Goal: Check status: Check status

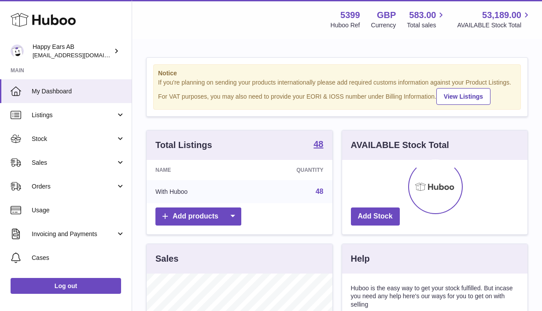
scroll to position [137, 185]
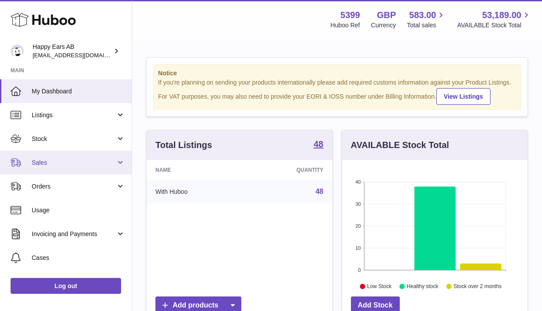
click at [78, 160] on span "Sales" at bounding box center [74, 162] width 84 height 8
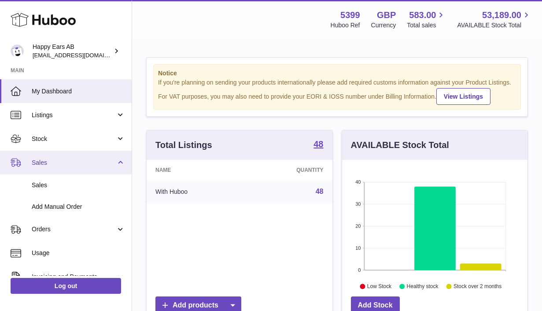
click at [95, 162] on span "Sales" at bounding box center [74, 162] width 84 height 8
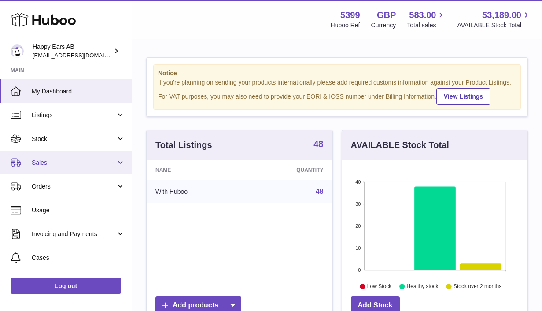
click at [95, 162] on span "Sales" at bounding box center [74, 162] width 84 height 8
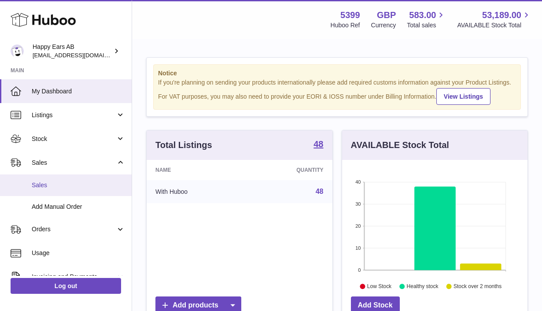
click at [85, 186] on span "Sales" at bounding box center [78, 185] width 93 height 8
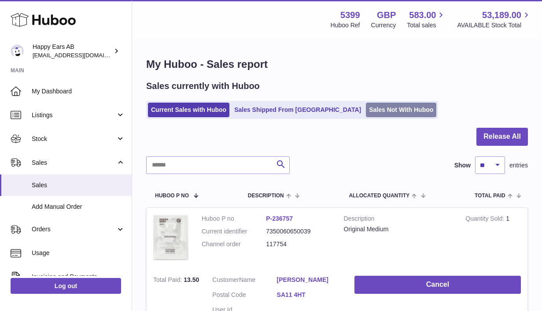
click at [366, 116] on link "Sales Not With Huboo" at bounding box center [401, 110] width 70 height 15
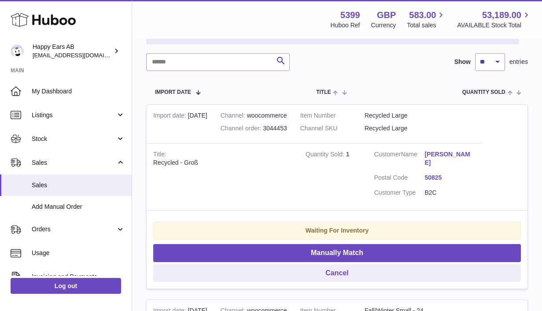
scroll to position [153, 0]
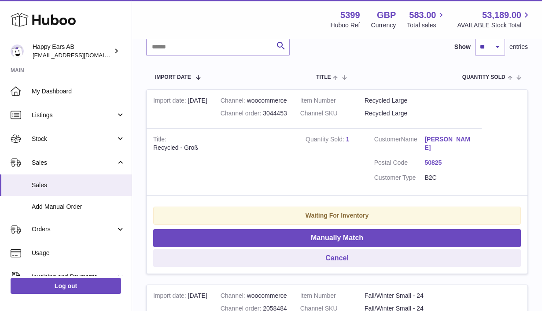
click at [448, 140] on link "[PERSON_NAME]" at bounding box center [449, 143] width 51 height 17
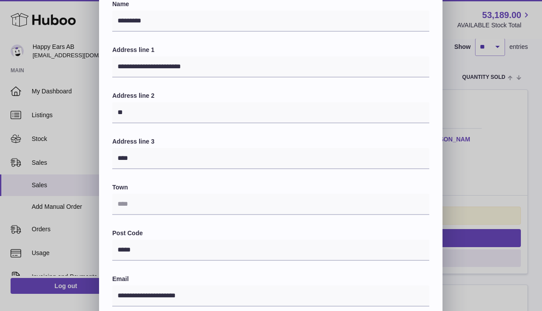
scroll to position [0, 0]
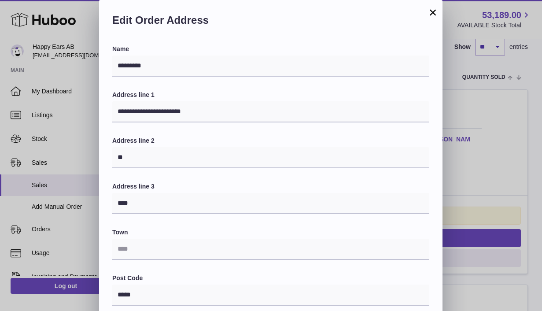
click at [435, 12] on button "×" at bounding box center [432, 12] width 11 height 11
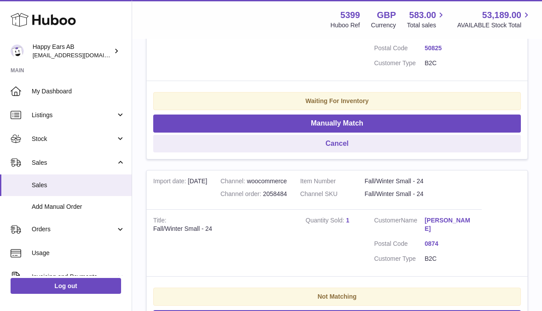
scroll to position [342, 0]
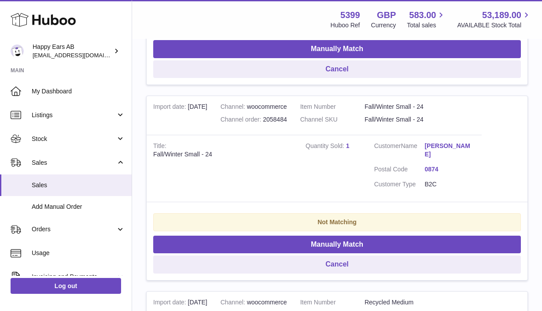
click at [447, 142] on link "Marte Thommesen" at bounding box center [449, 150] width 51 height 17
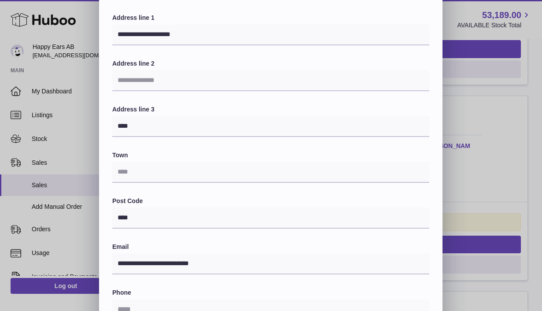
scroll to position [0, 0]
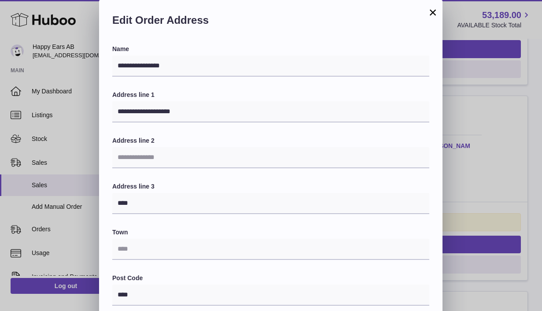
click at [432, 13] on button "×" at bounding box center [432, 12] width 11 height 11
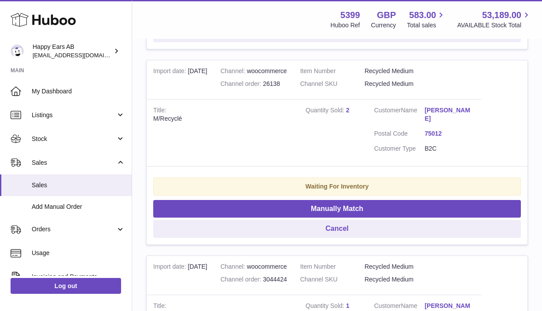
scroll to position [571, 0]
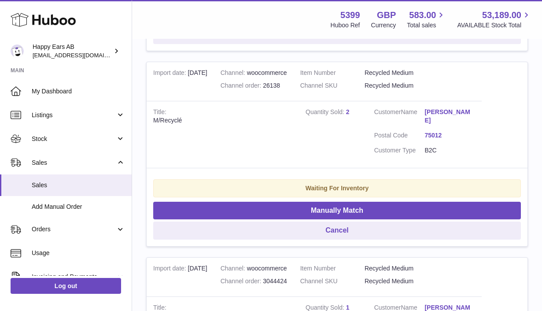
click at [437, 108] on link "Clementine Pasquier" at bounding box center [449, 116] width 51 height 17
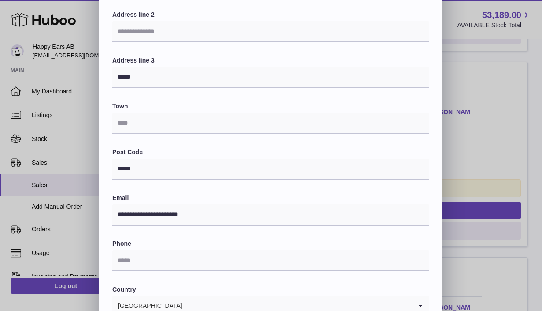
scroll to position [0, 0]
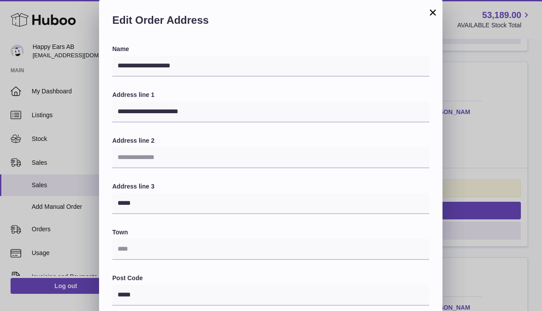
click at [437, 11] on button "×" at bounding box center [432, 12] width 11 height 11
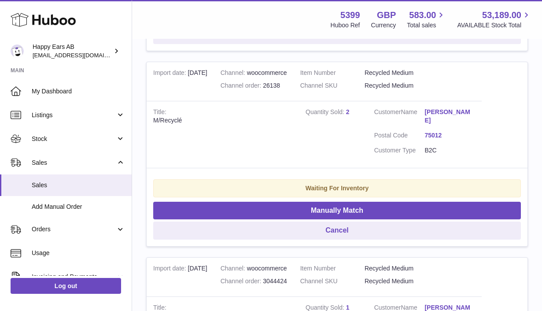
click at [438, 108] on link "Clementine Pasquier" at bounding box center [449, 116] width 51 height 17
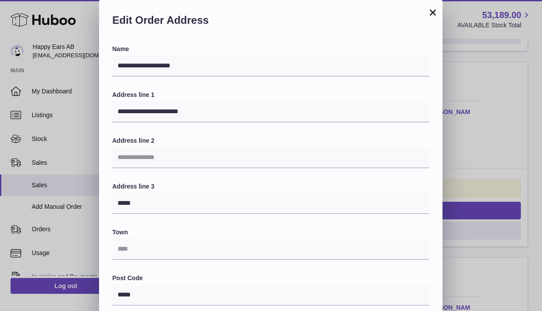
scroll to position [0, 0]
click at [431, 8] on button "×" at bounding box center [432, 12] width 11 height 11
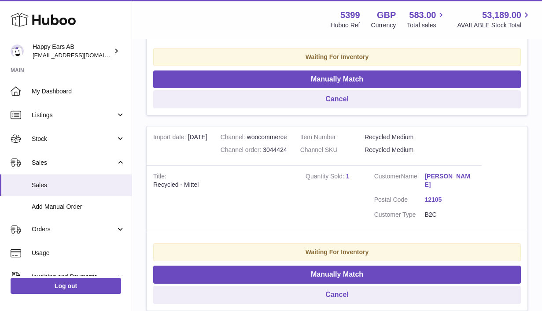
scroll to position [716, 0]
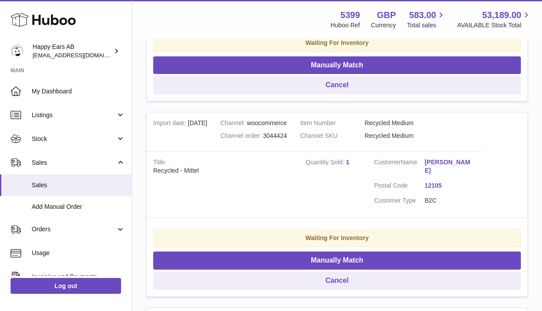
click at [441, 158] on link "Charlotte Göhler" at bounding box center [449, 166] width 51 height 17
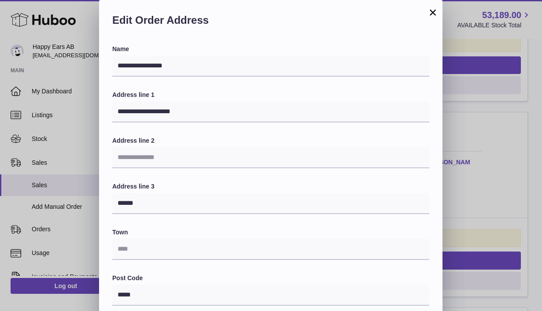
click at [434, 12] on button "×" at bounding box center [432, 12] width 11 height 11
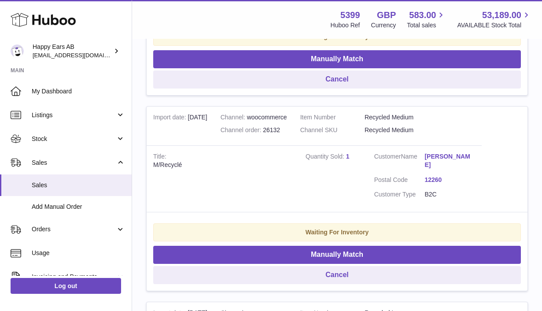
scroll to position [929, 0]
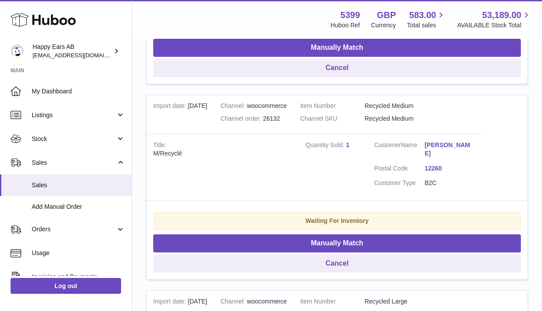
click at [443, 141] on link "Pujol Charlotte" at bounding box center [449, 149] width 51 height 17
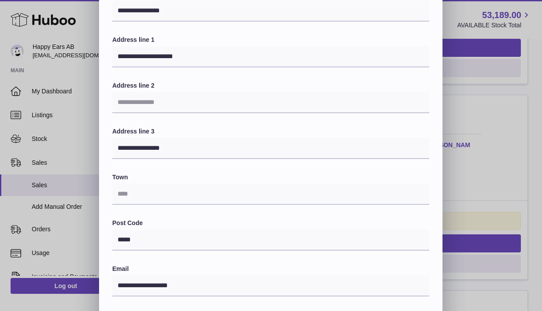
scroll to position [49, 0]
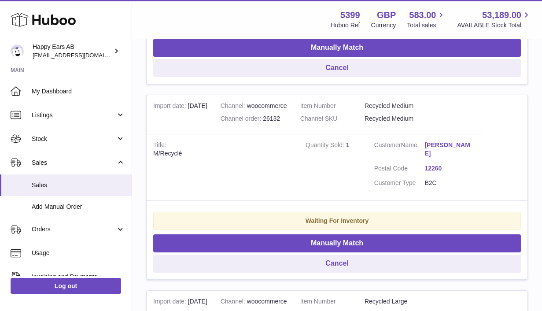
click at [503, 73] on div at bounding box center [271, 155] width 542 height 311
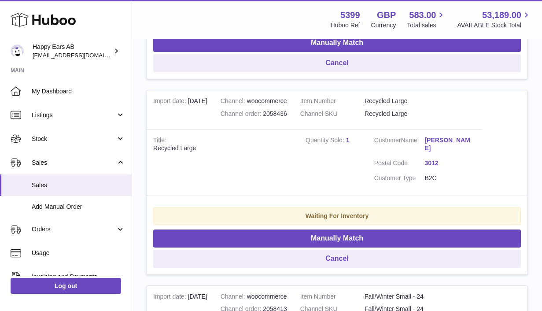
scroll to position [1130, 0]
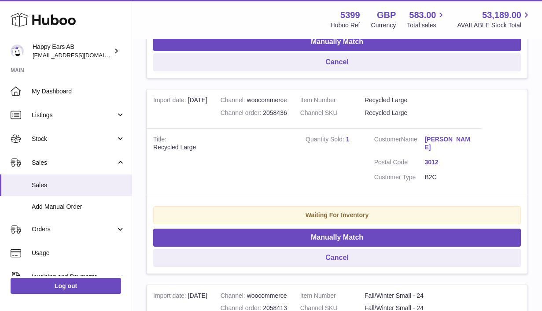
click at [469, 135] on link "Valentyn Ababkov" at bounding box center [449, 143] width 51 height 17
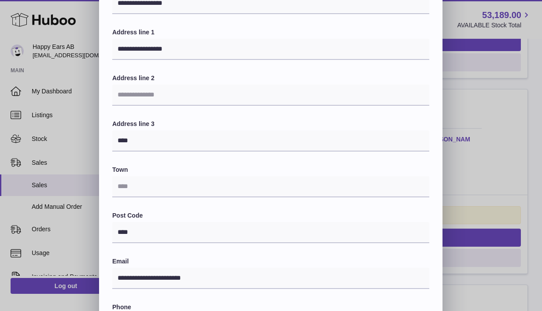
scroll to position [0, 0]
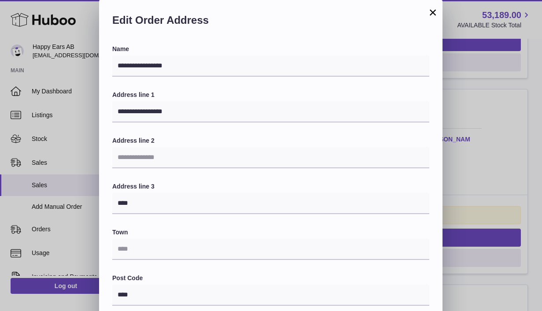
click at [432, 12] on button "×" at bounding box center [432, 12] width 11 height 11
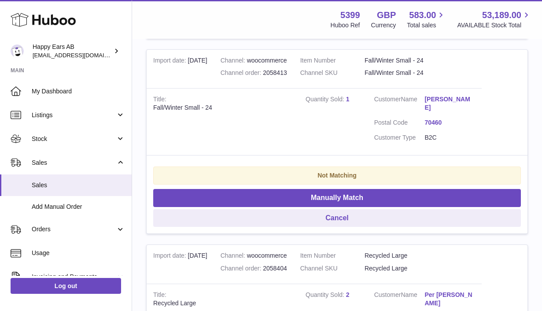
scroll to position [1362, 0]
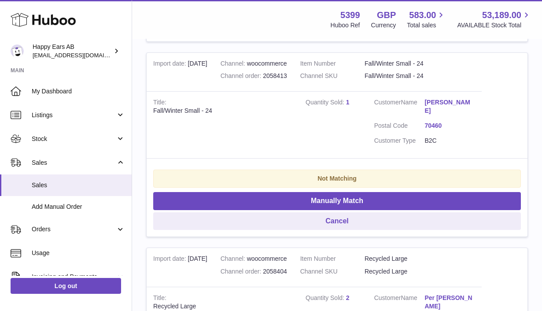
click at [459, 98] on link "Eppu Kinnunen" at bounding box center [449, 106] width 51 height 17
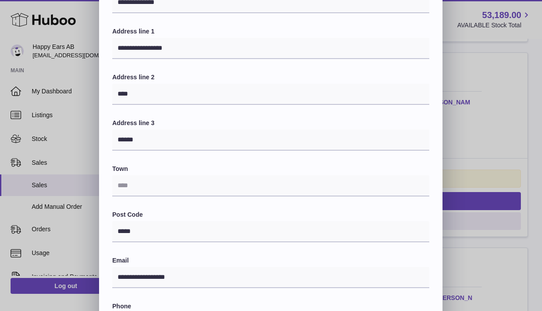
scroll to position [0, 0]
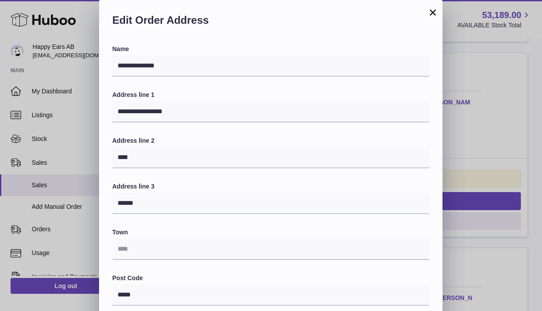
click at [430, 15] on button "×" at bounding box center [432, 12] width 11 height 11
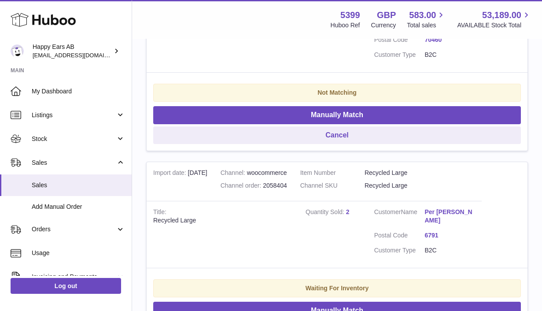
scroll to position [1450, 0]
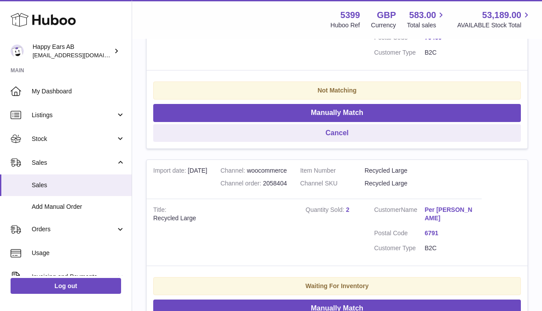
click at [439, 206] on link "Per Ola Hesland Engen" at bounding box center [449, 214] width 51 height 17
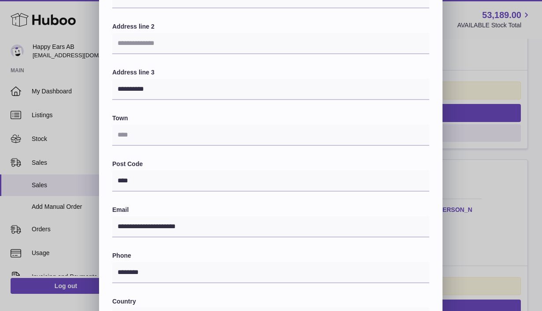
scroll to position [0, 0]
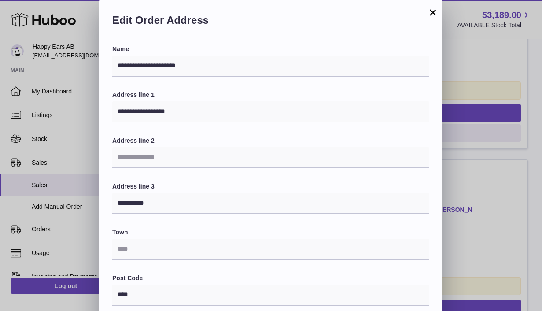
click at [431, 11] on button "×" at bounding box center [432, 12] width 11 height 11
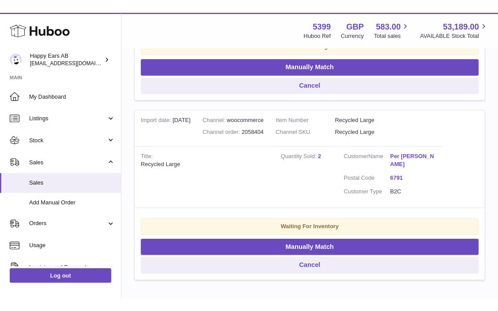
scroll to position [1566, 0]
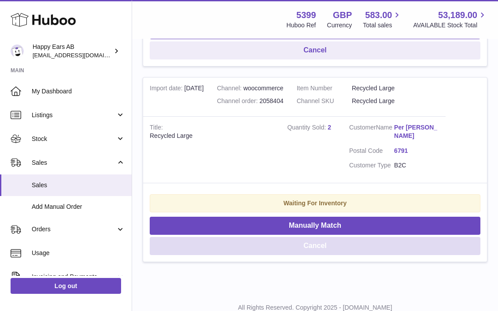
click at [333, 240] on button "Cancel" at bounding box center [315, 246] width 331 height 18
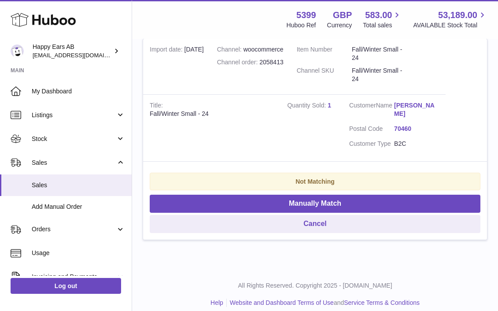
scroll to position [1392, 0]
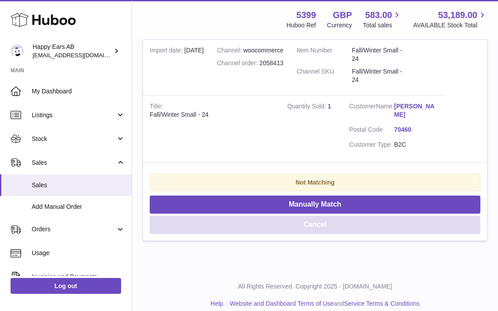
click at [317, 221] on button "Cancel" at bounding box center [315, 225] width 331 height 18
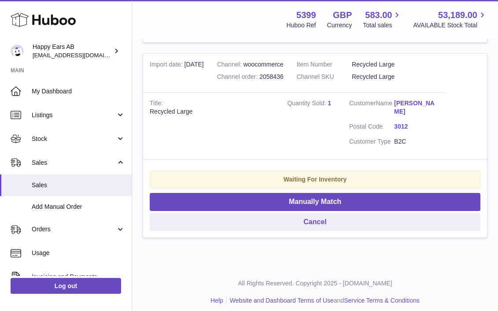
scroll to position [1182, 0]
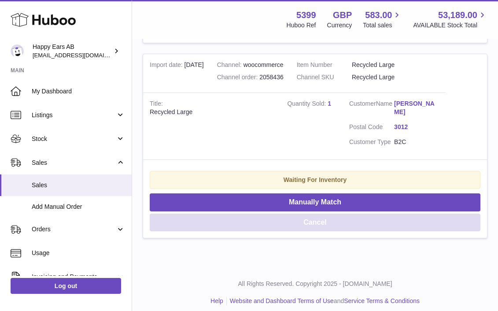
click at [316, 215] on button "Cancel" at bounding box center [315, 222] width 331 height 18
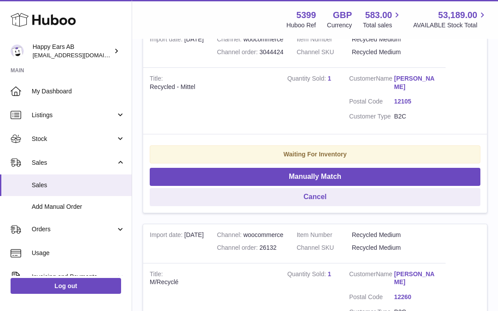
scroll to position [793, 0]
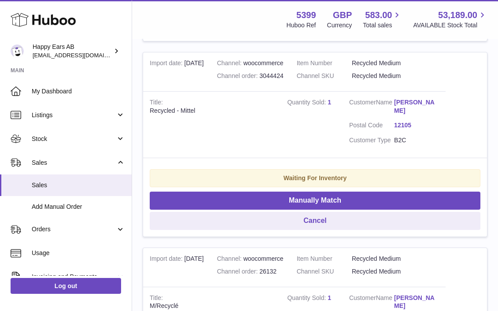
click at [419, 98] on link "Charlotte Göhler" at bounding box center [416, 106] width 45 height 17
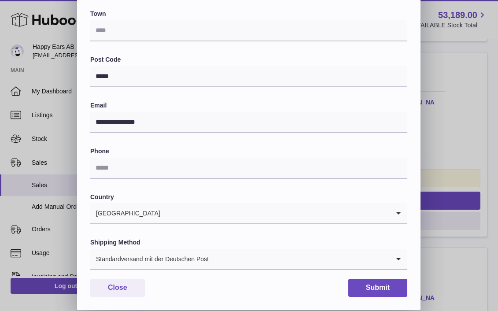
scroll to position [0, 0]
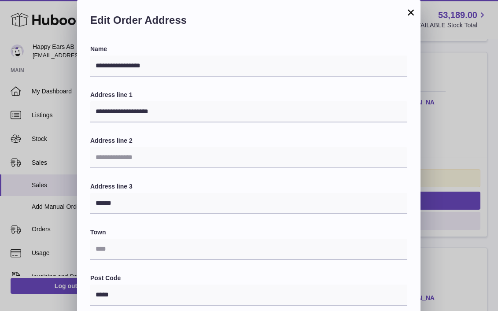
click at [410, 11] on button "×" at bounding box center [410, 12] width 11 height 11
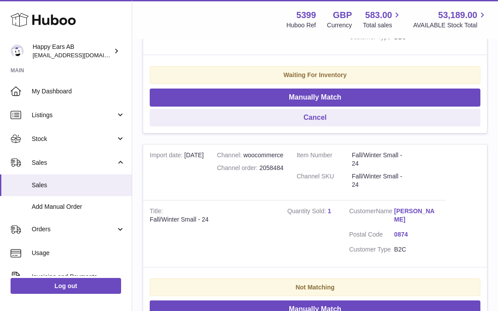
scroll to position [287, 0]
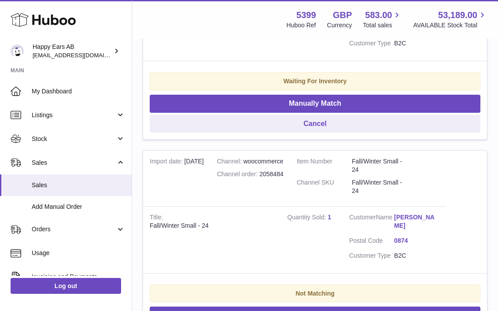
click at [415, 215] on link "Marte Thommesen" at bounding box center [416, 221] width 45 height 17
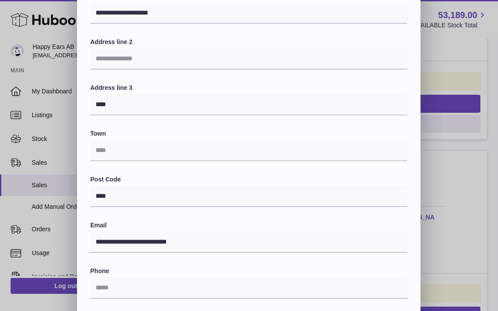
scroll to position [0, 0]
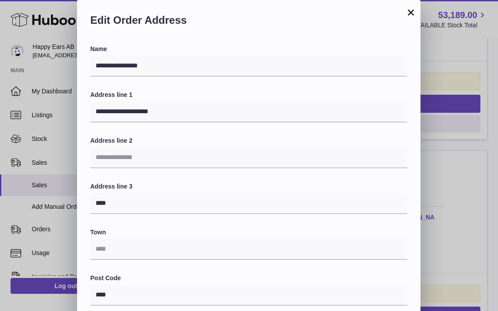
click at [410, 13] on button "×" at bounding box center [410, 12] width 11 height 11
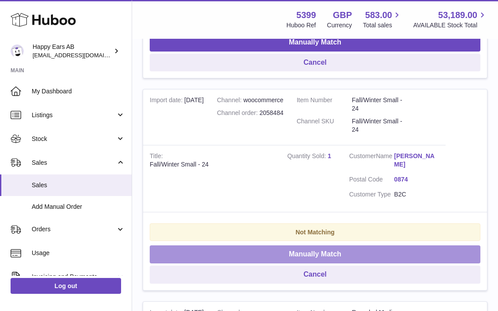
scroll to position [353, 0]
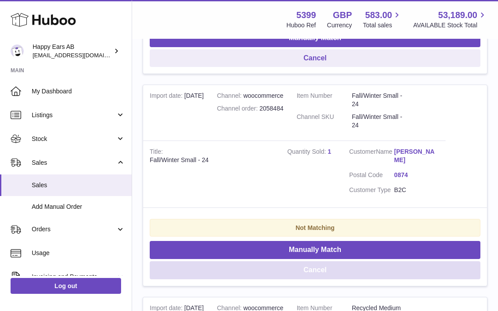
click at [282, 264] on button "Cancel" at bounding box center [315, 270] width 331 height 18
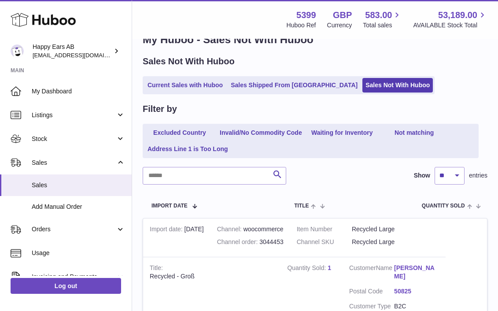
scroll to position [27, 0]
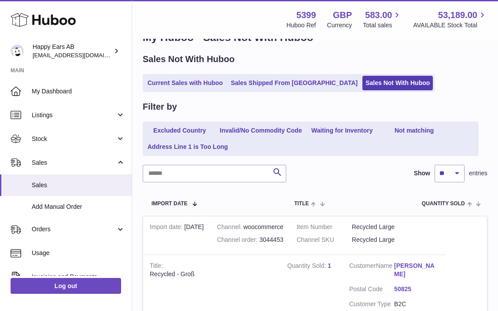
click at [412, 262] on link "Pia Dumm" at bounding box center [416, 269] width 45 height 17
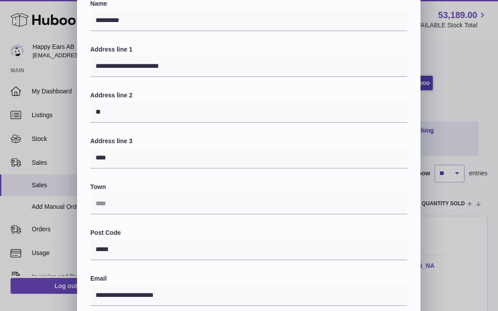
scroll to position [0, 0]
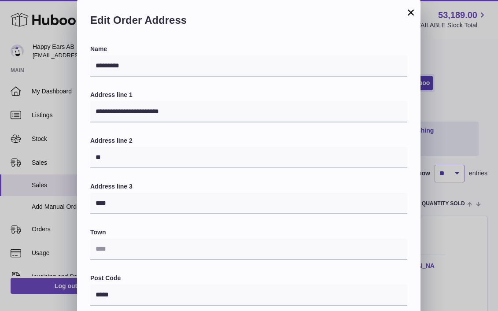
click at [408, 18] on button "×" at bounding box center [410, 12] width 11 height 11
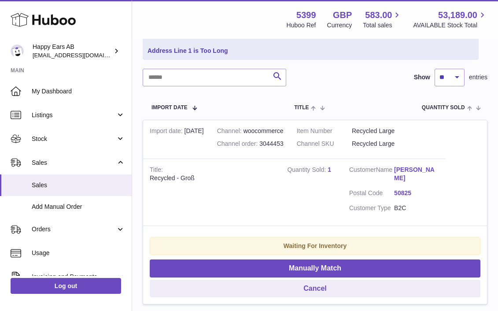
scroll to position [168, 0]
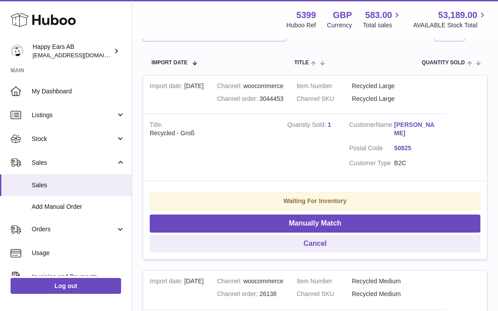
click at [409, 122] on link "Pia Dumm" at bounding box center [416, 129] width 45 height 17
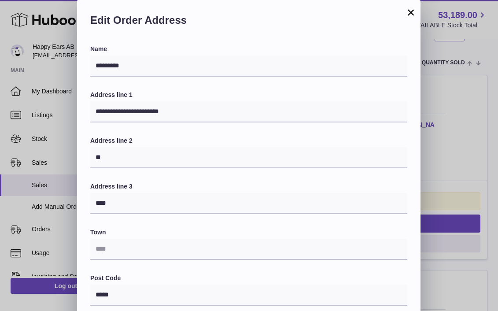
scroll to position [218, 0]
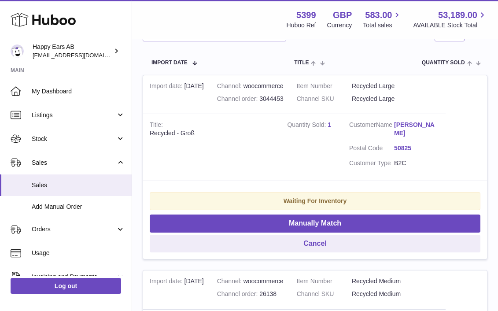
click at [481, 157] on div at bounding box center [249, 155] width 498 height 311
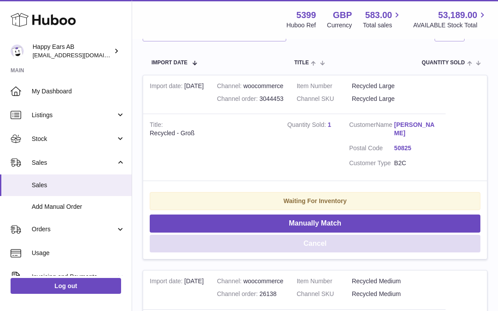
click at [348, 242] on button "Cancel" at bounding box center [315, 244] width 331 height 18
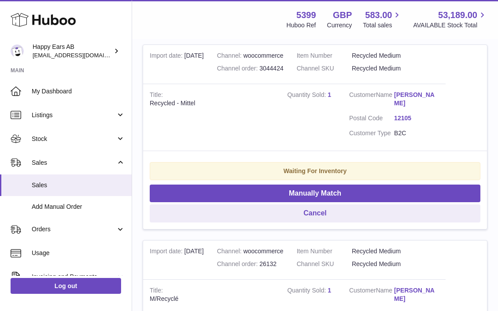
scroll to position [409, 0]
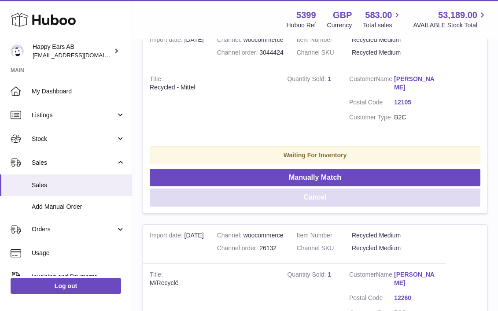
click at [343, 198] on button "Cancel" at bounding box center [315, 197] width 331 height 18
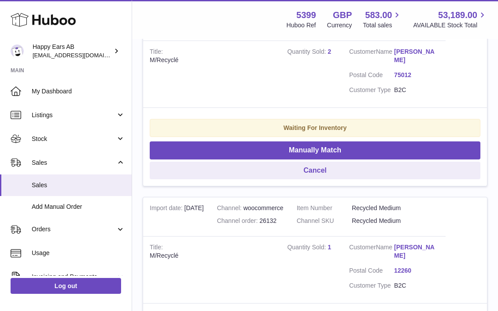
scroll to position [246, 0]
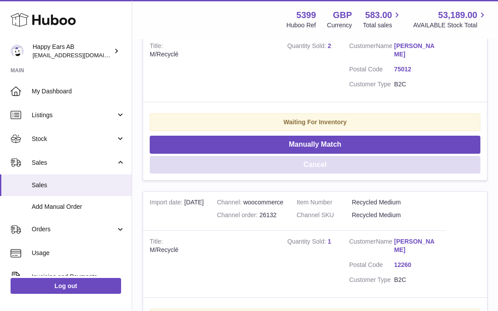
click at [376, 170] on button "Cancel" at bounding box center [315, 165] width 331 height 18
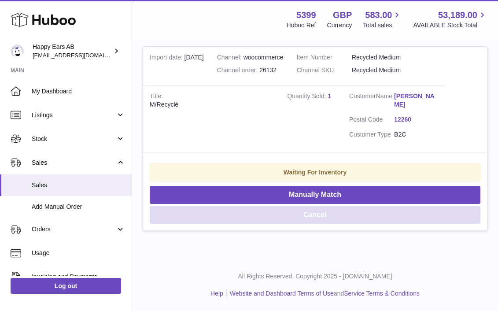
scroll to position [194, 0]
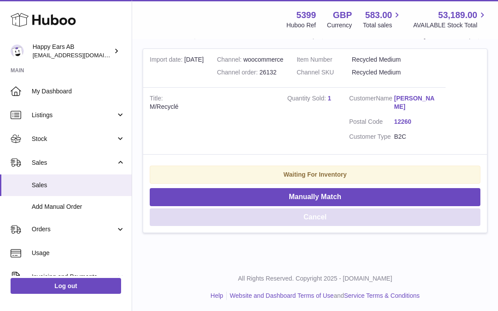
click at [395, 214] on button "Cancel" at bounding box center [315, 217] width 331 height 18
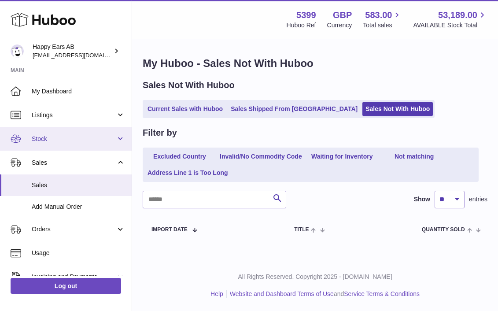
scroll to position [1, 0]
